Goal: Transaction & Acquisition: Purchase product/service

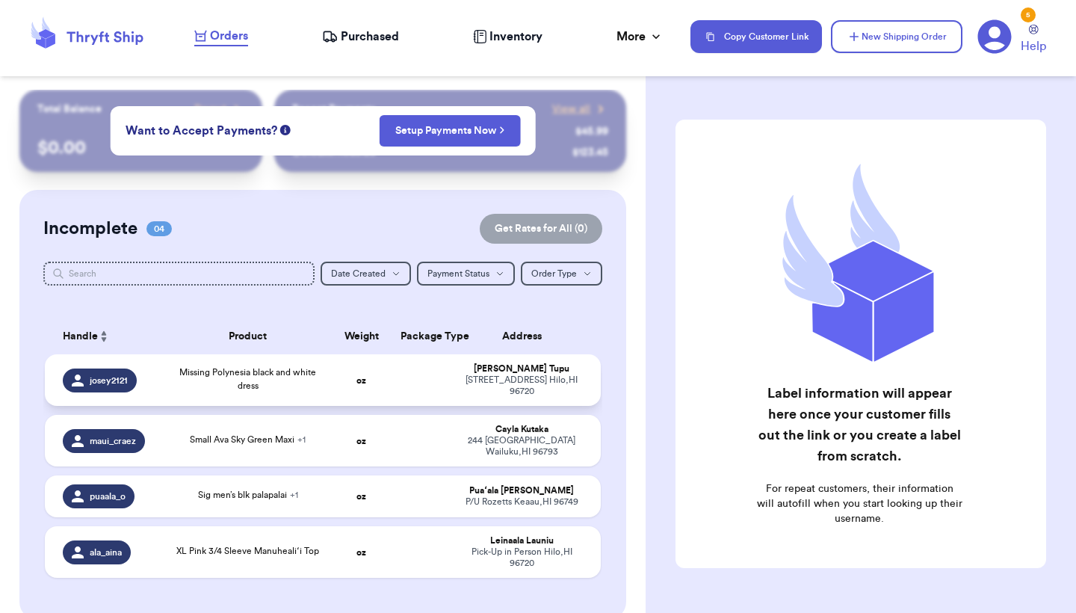
click at [179, 390] on span "Missing Polynesia black and white dress" at bounding box center [247, 379] width 137 height 22
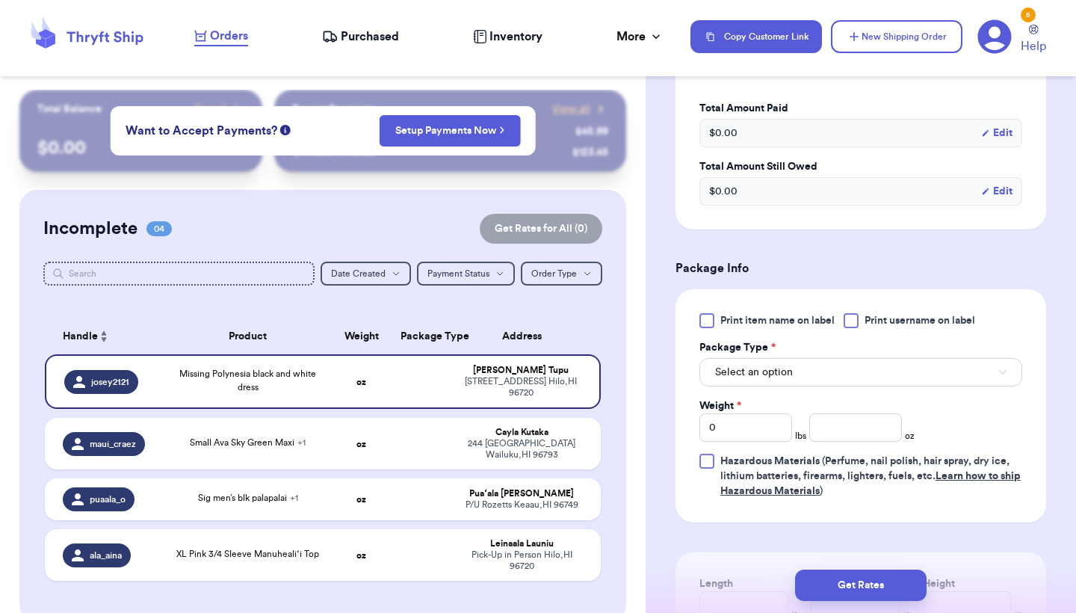
scroll to position [489, 0]
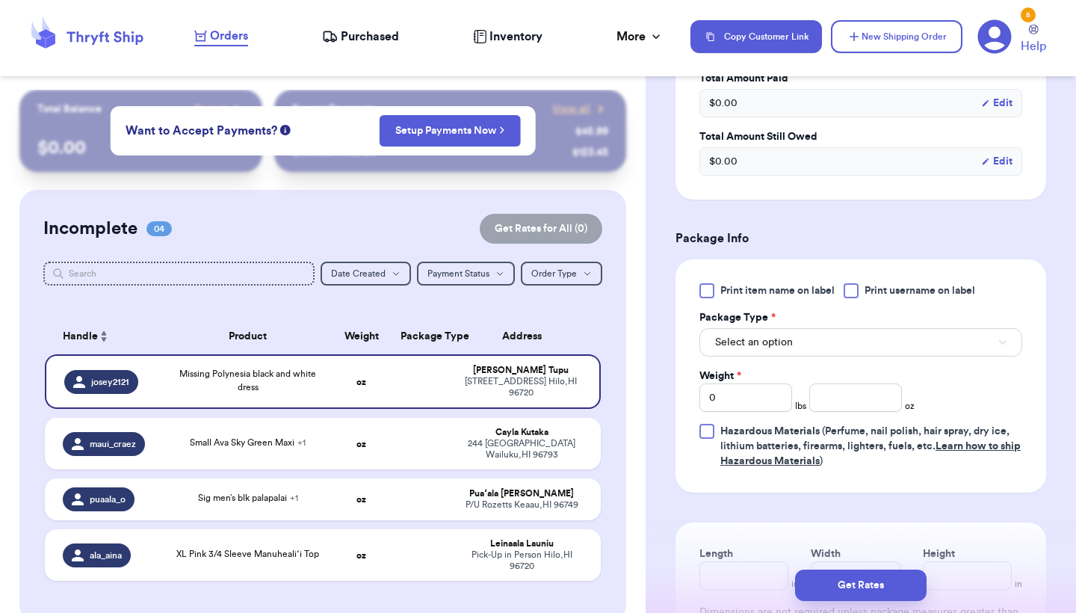
click at [733, 290] on span "Print item name on label" at bounding box center [777, 290] width 114 height 15
click at [0, 0] on input "Print item name on label" at bounding box center [0, 0] width 0 height 0
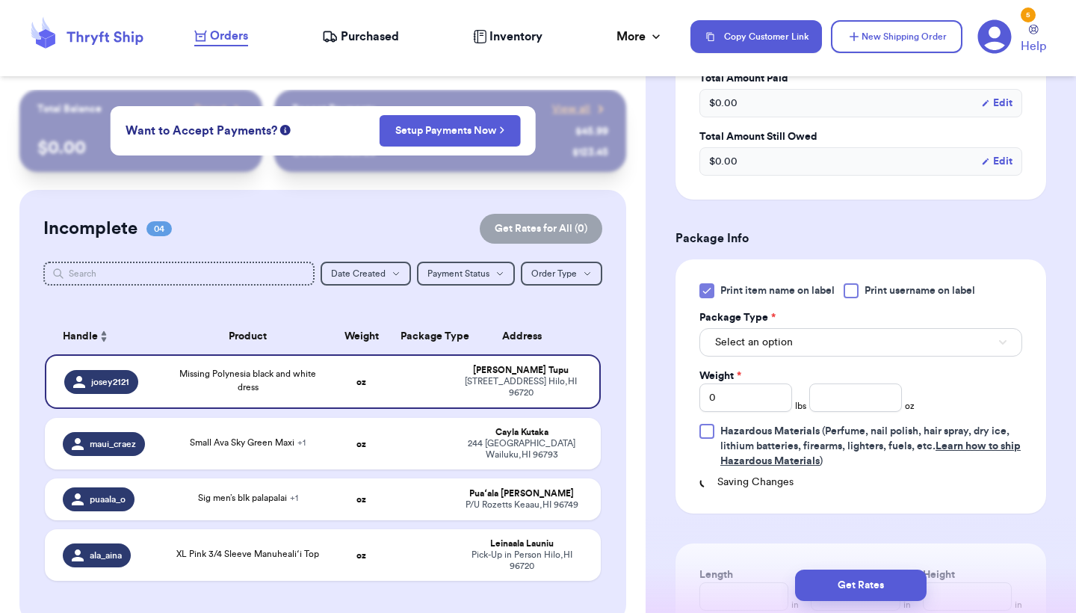
click at [757, 353] on button "Select an option" at bounding box center [860, 342] width 323 height 28
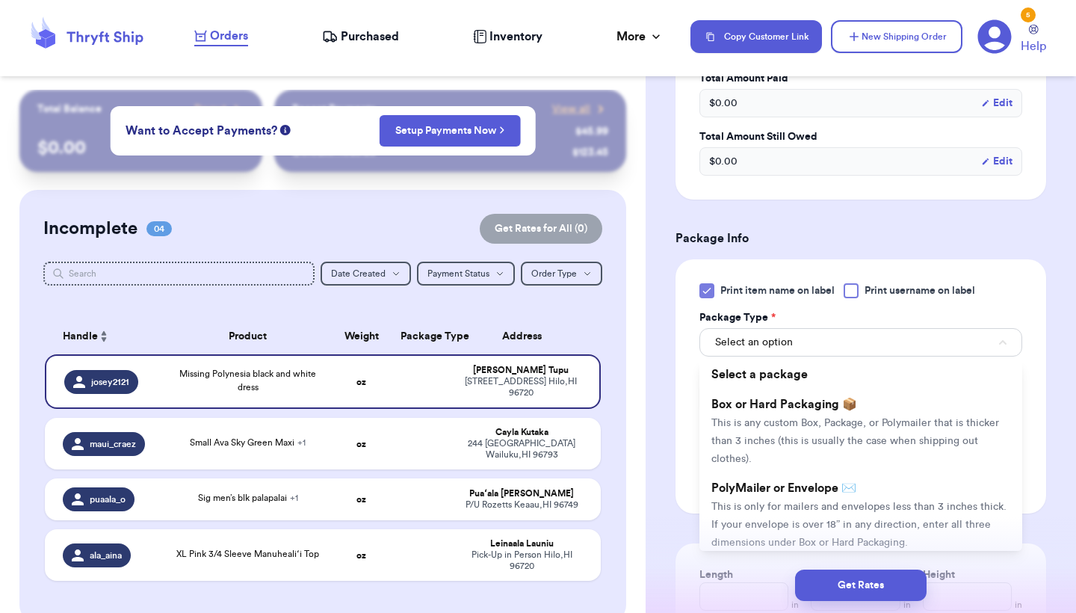
scroll to position [551, 0]
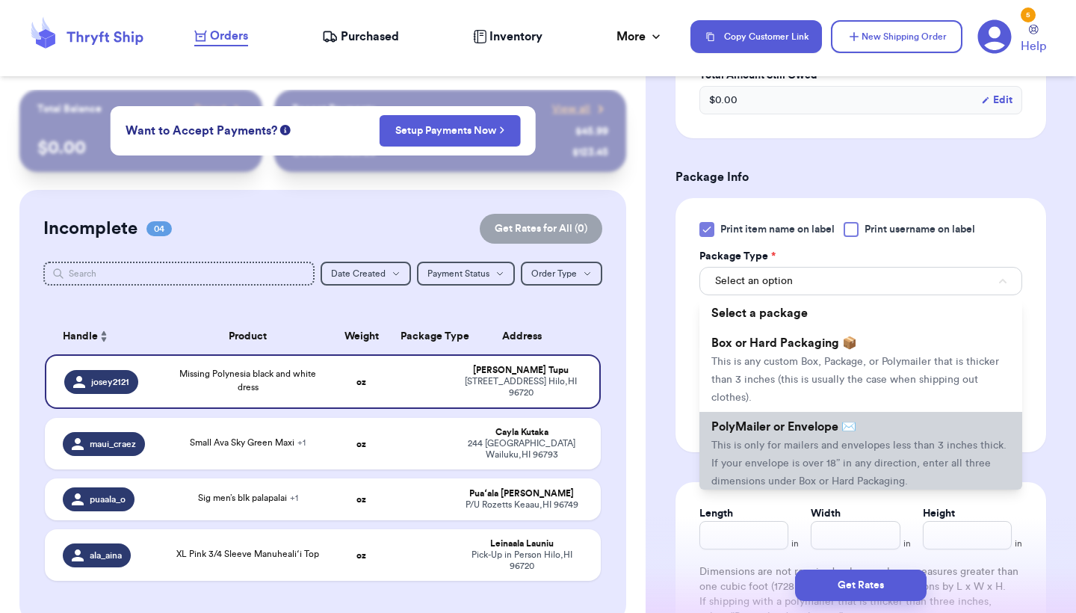
click at [747, 426] on span "PolyMailer or Envelope ✉️" at bounding box center [783, 427] width 145 height 12
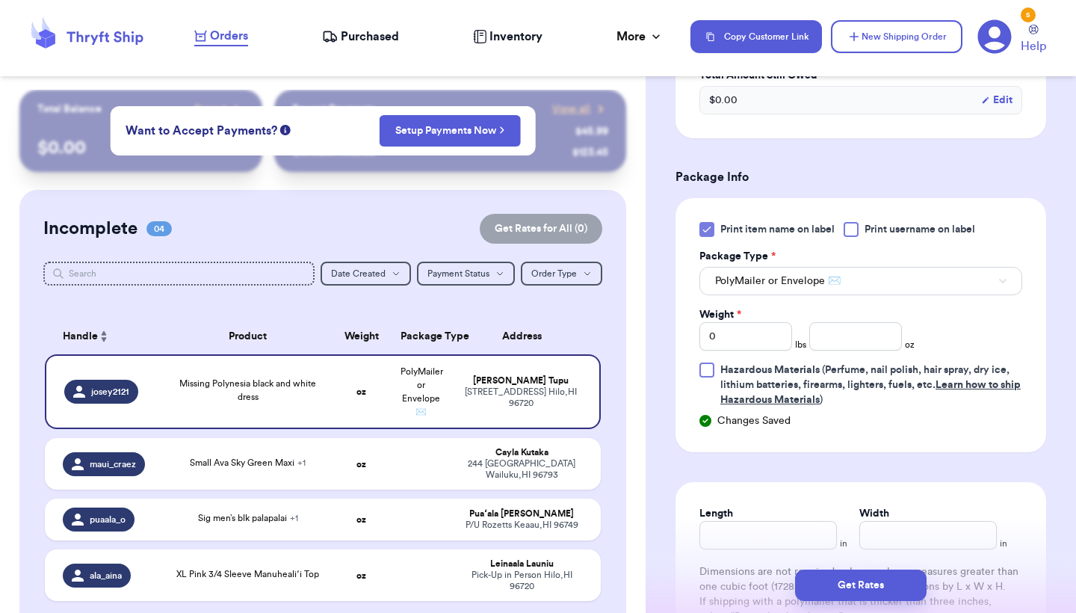
scroll to position [553, 0]
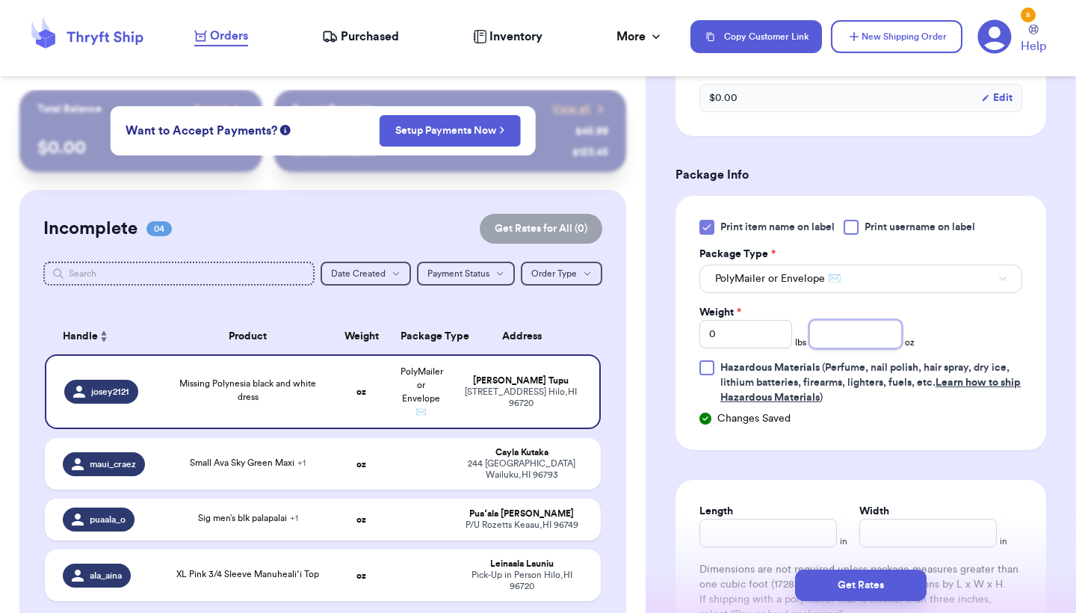
click at [858, 348] on input "number" at bounding box center [855, 334] width 93 height 28
type input "11.6"
click at [869, 585] on button "Get Rates" at bounding box center [860, 584] width 131 height 31
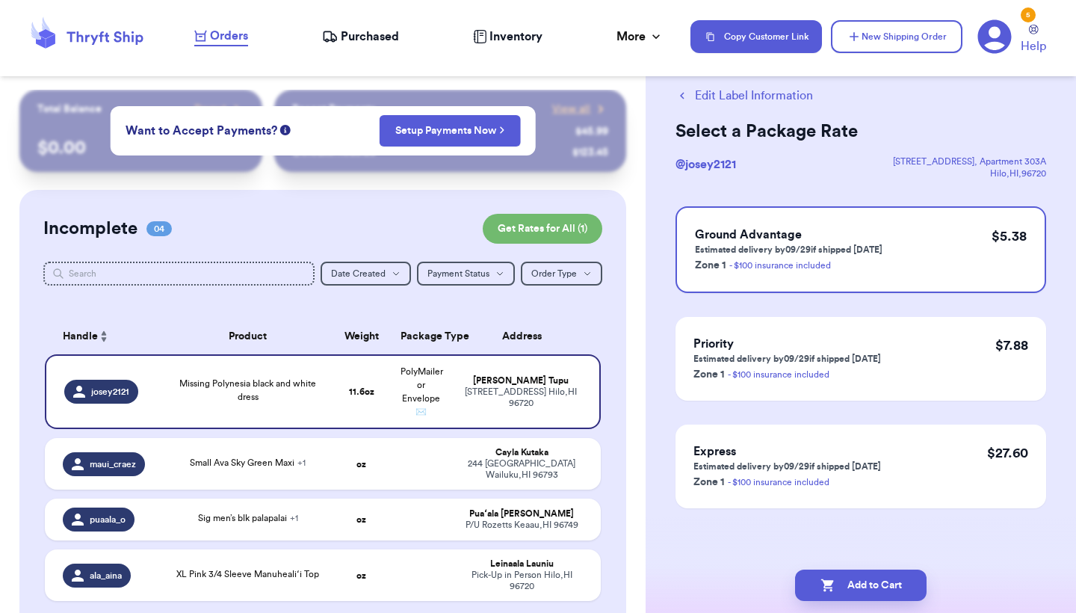
scroll to position [0, 0]
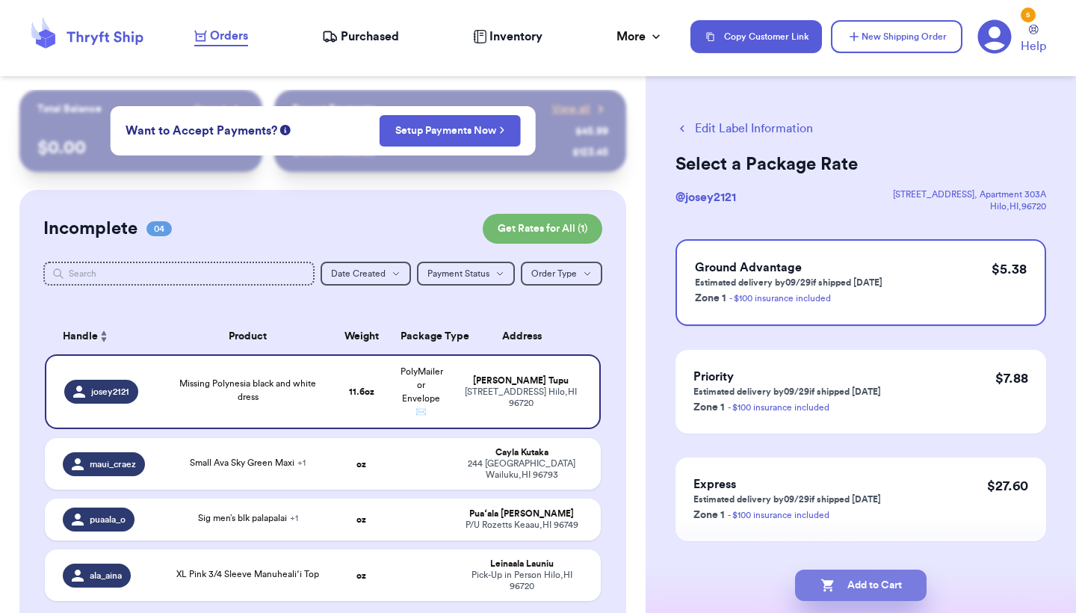
click at [851, 577] on button "Add to Cart" at bounding box center [860, 584] width 131 height 31
checkbox input "true"
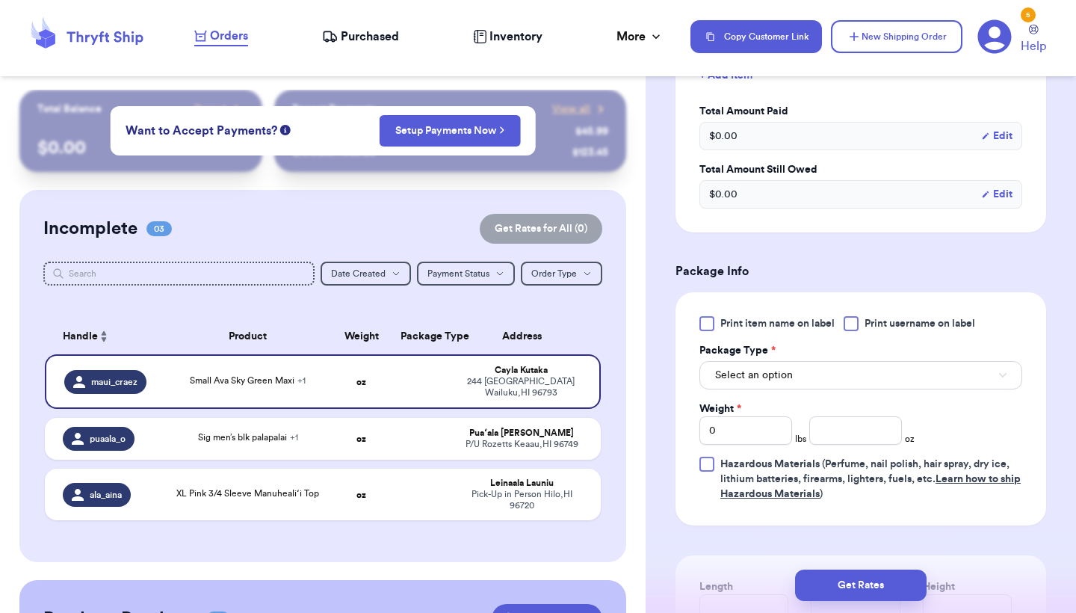
scroll to position [524, 0]
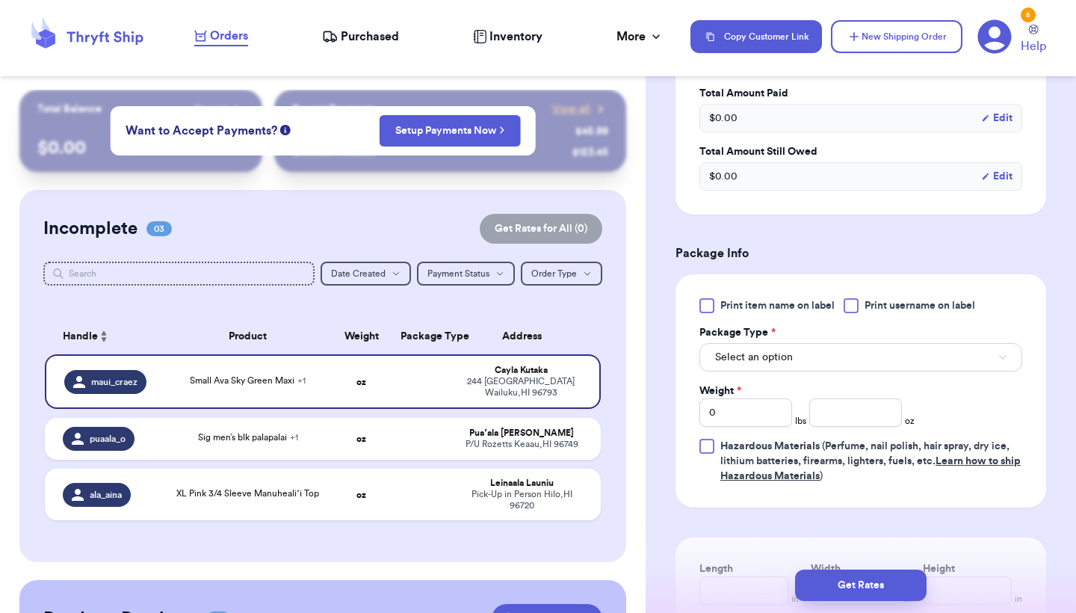
click at [711, 307] on div at bounding box center [706, 305] width 15 height 15
click at [0, 0] on input "Print item name on label" at bounding box center [0, 0] width 0 height 0
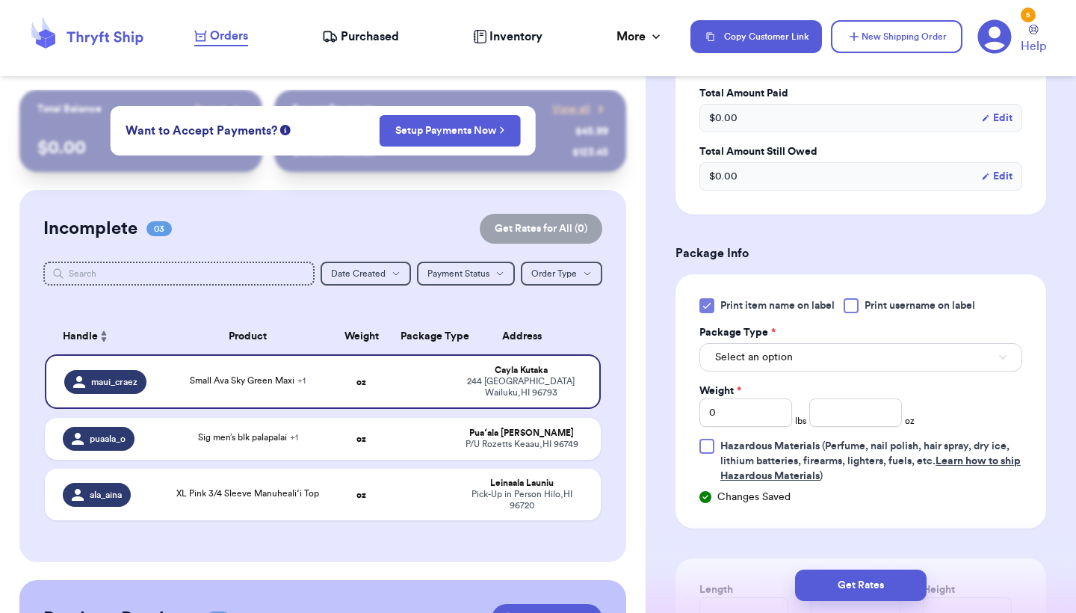
click at [763, 354] on span "Select an option" at bounding box center [754, 357] width 78 height 15
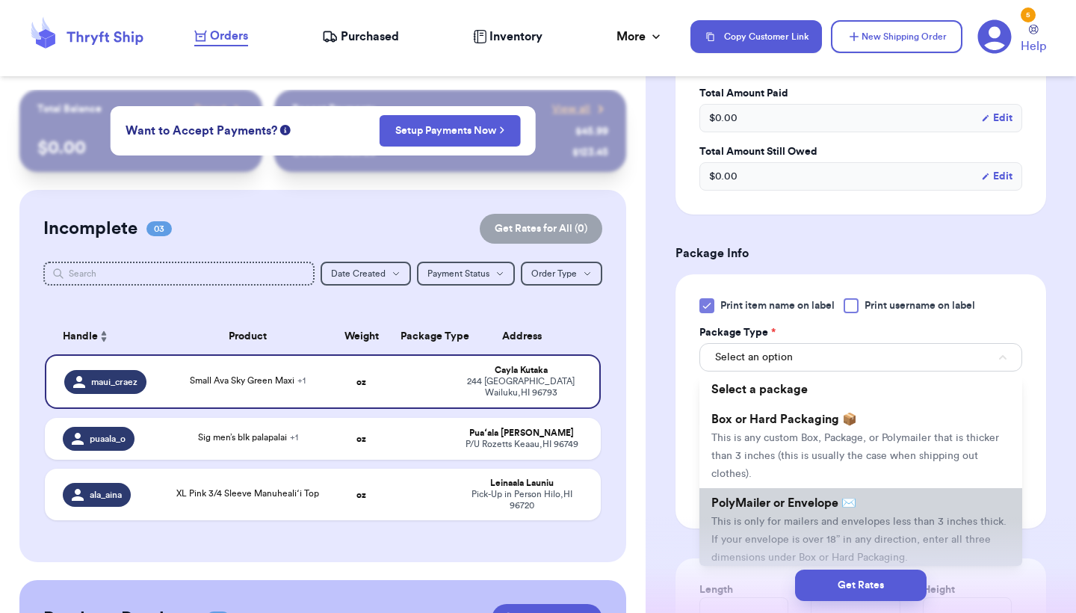
click at [747, 507] on span "PolyMailer or Envelope ✉️" at bounding box center [783, 503] width 145 height 12
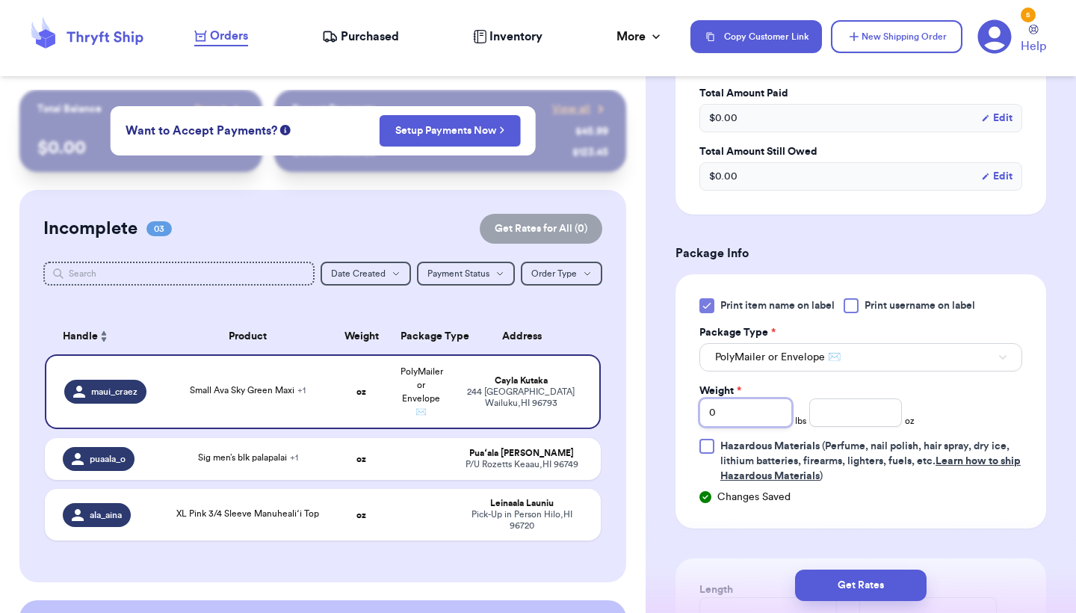
click at [748, 409] on input "0" at bounding box center [745, 412] width 93 height 28
type input "01"
click at [874, 415] on input "number" at bounding box center [855, 412] width 93 height 28
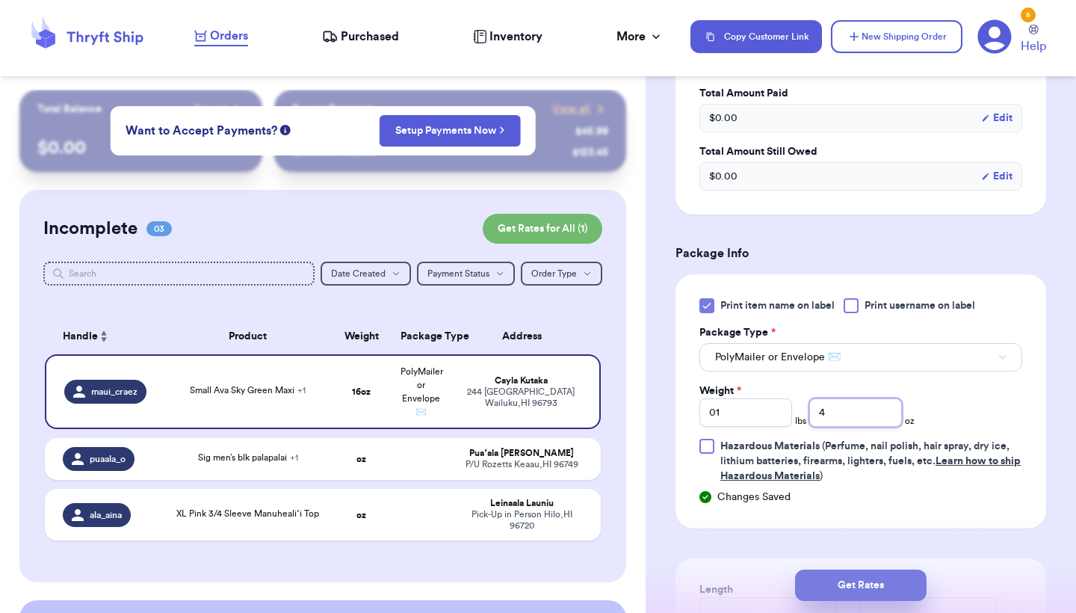
type input "4"
click at [852, 598] on button "Get Rates" at bounding box center [860, 584] width 131 height 31
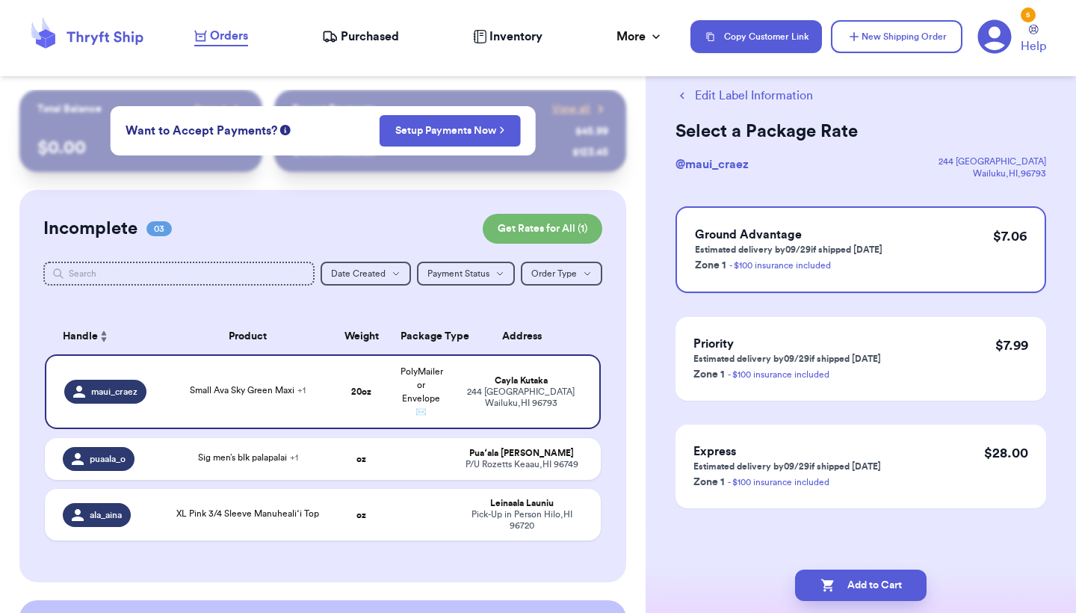
scroll to position [0, 0]
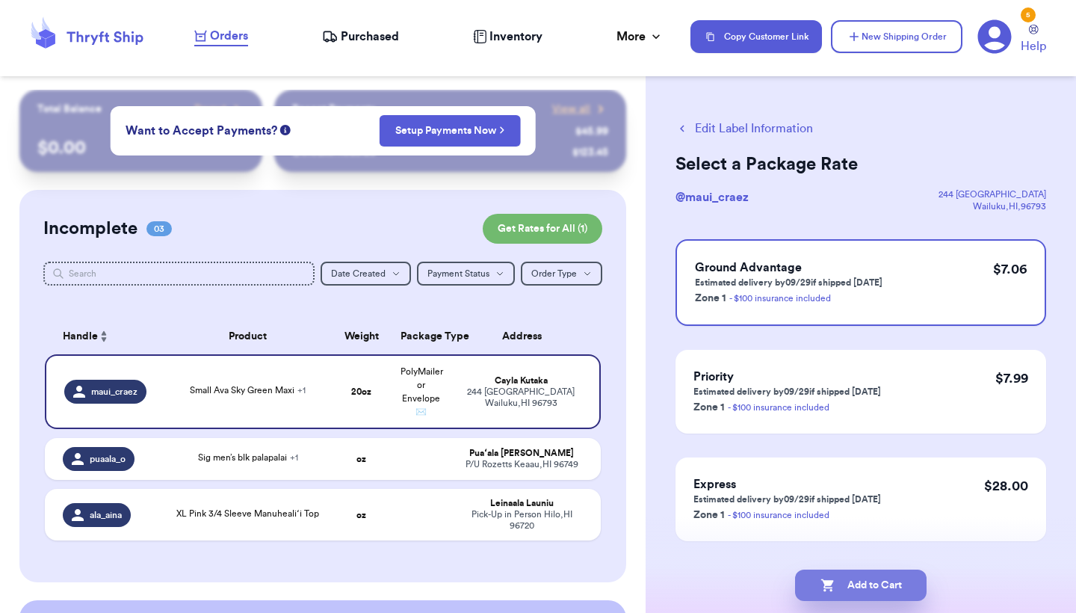
click at [852, 598] on button "Add to Cart" at bounding box center [860, 584] width 131 height 31
checkbox input "true"
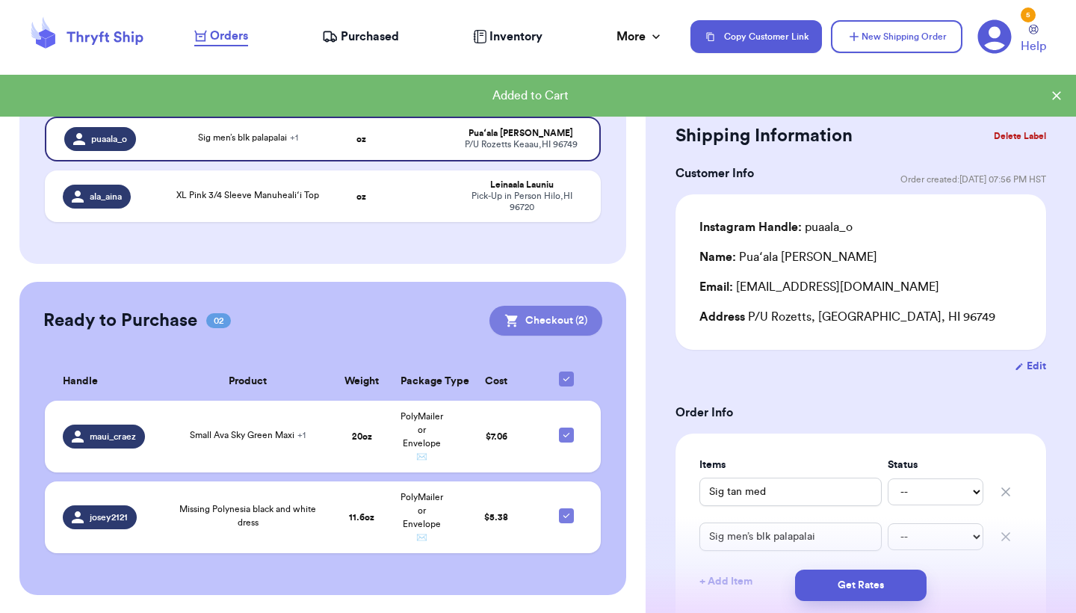
click at [489, 326] on button "Checkout ( 2 )" at bounding box center [545, 321] width 113 height 30
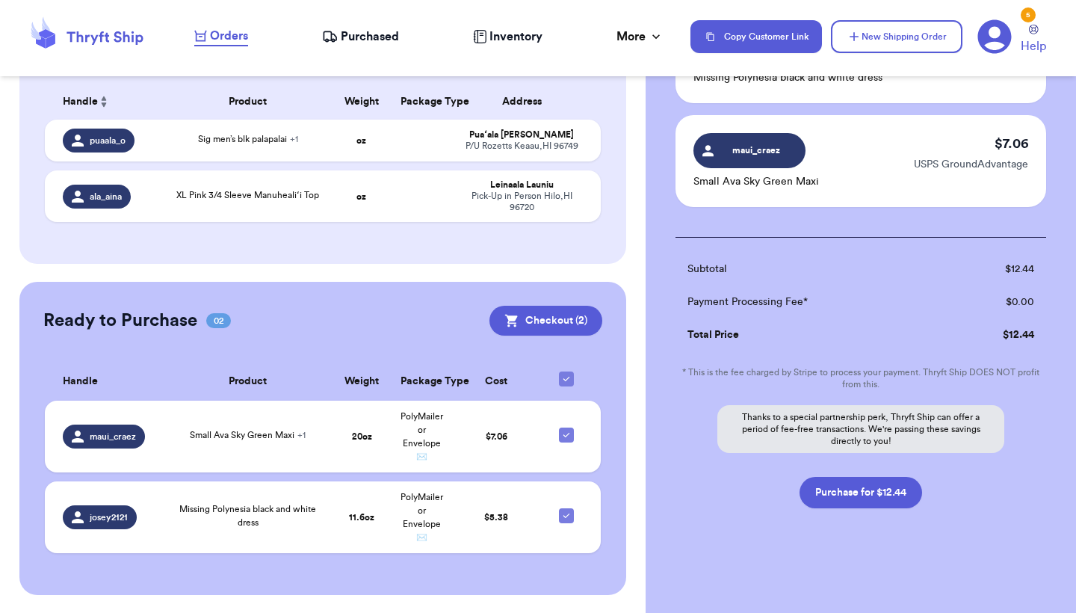
scroll to position [174, 0]
click at [841, 507] on button "Purchase for $12.44" at bounding box center [860, 492] width 123 height 31
checkbox input "false"
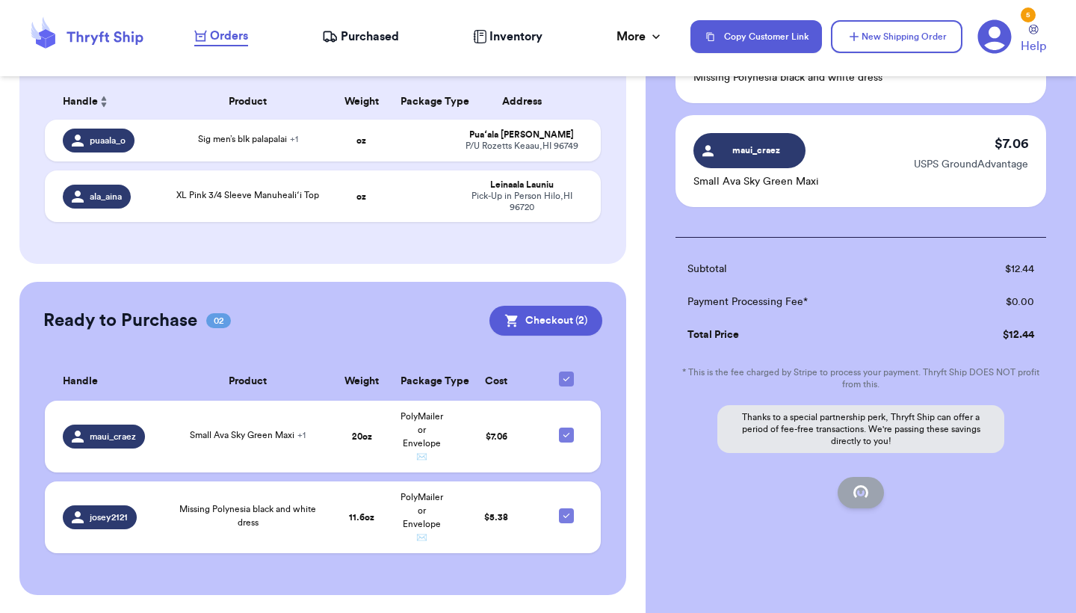
checkbox input "true"
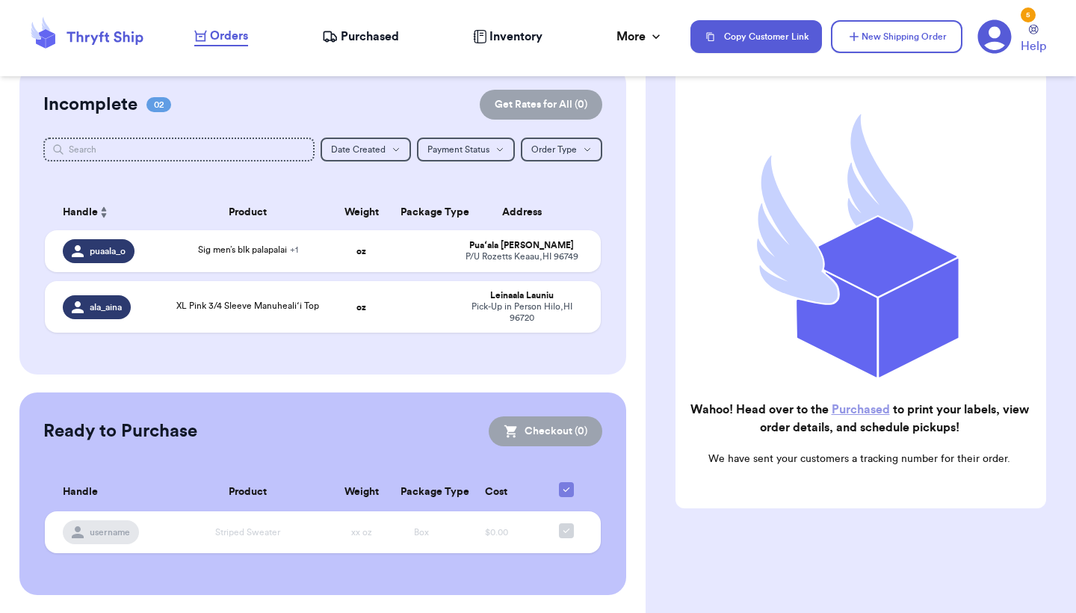
scroll to position [0, 0]
click at [370, 44] on span "Purchased" at bounding box center [370, 37] width 58 height 18
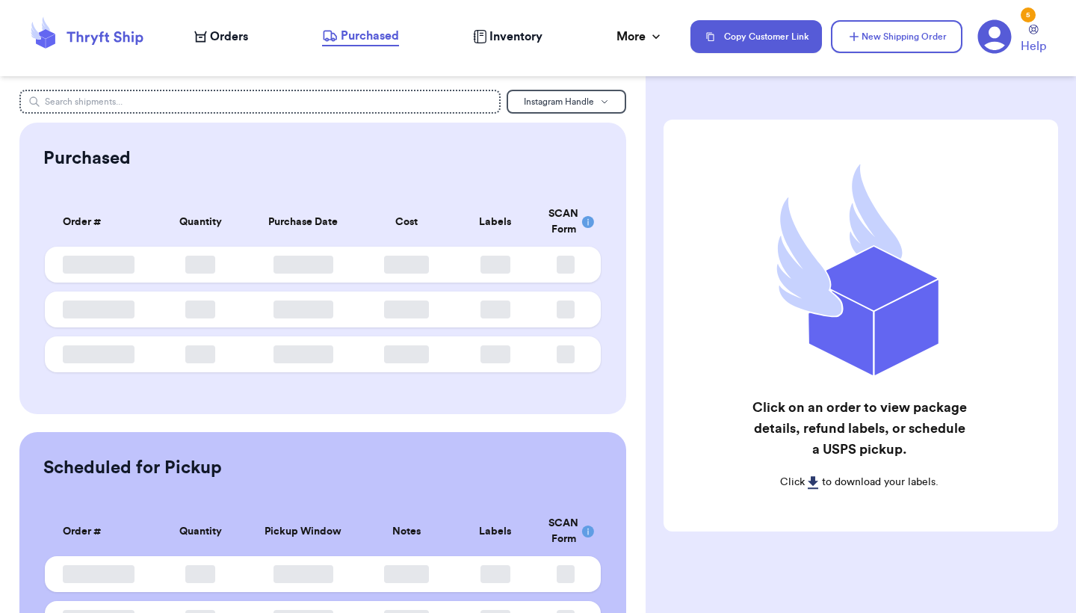
click at [374, 36] on span "Purchased" at bounding box center [370, 36] width 58 height 18
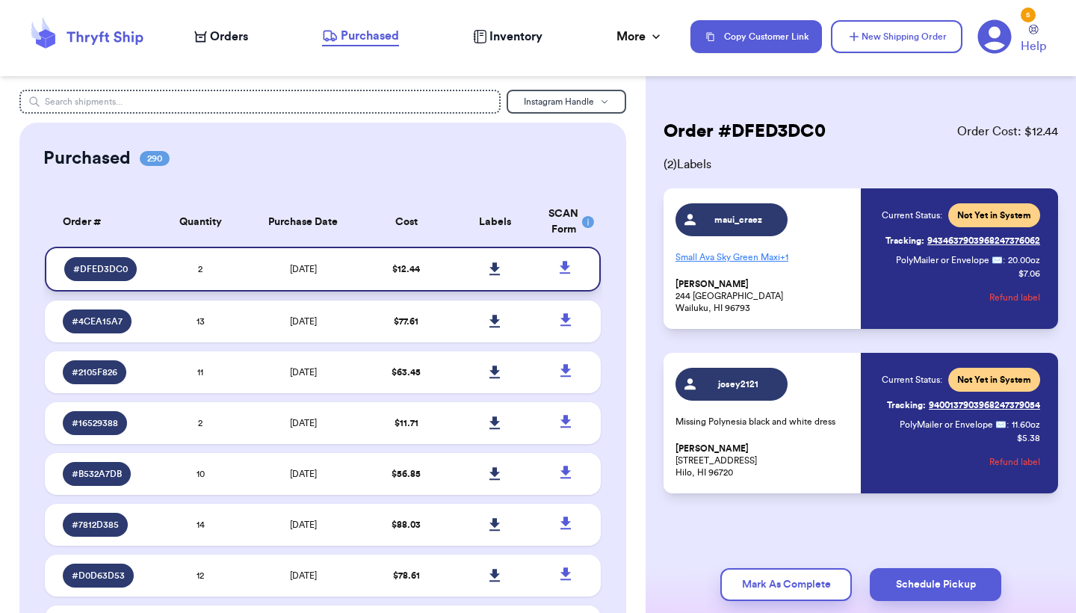
click at [491, 275] on icon at bounding box center [494, 268] width 10 height 13
